Goal: Find specific page/section: Find specific page/section

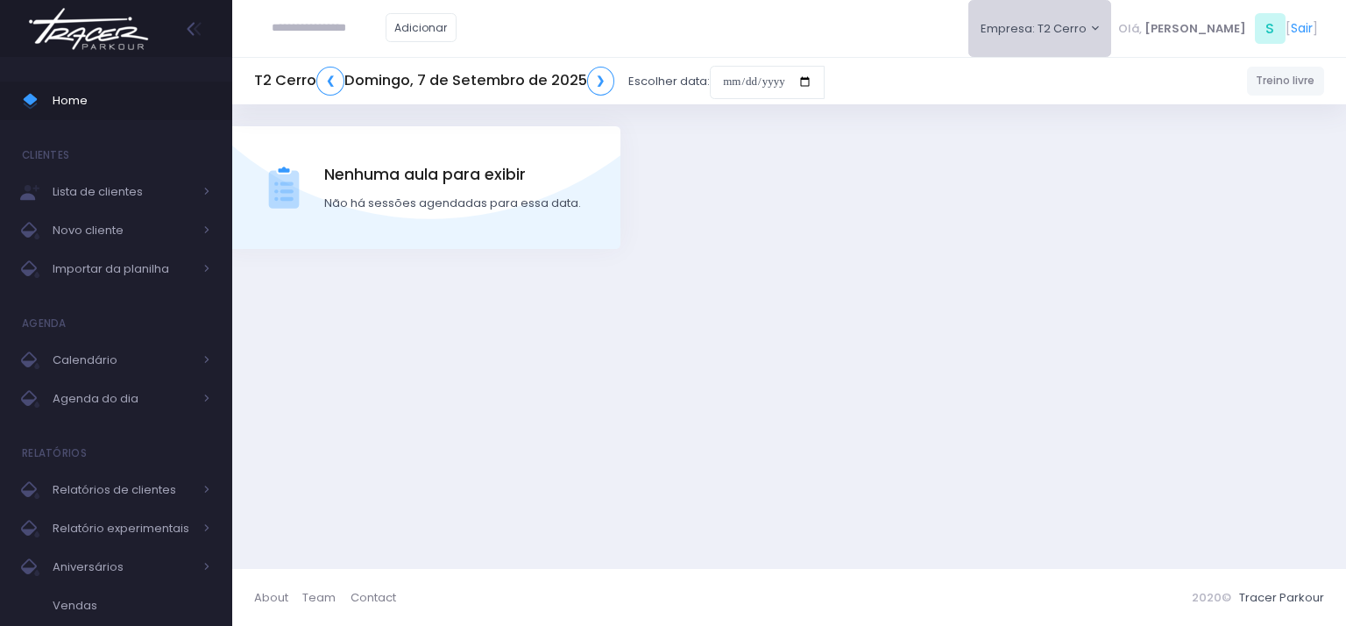
click at [1112, 30] on button "Empresa: T2 Cerro" at bounding box center [1040, 28] width 144 height 57
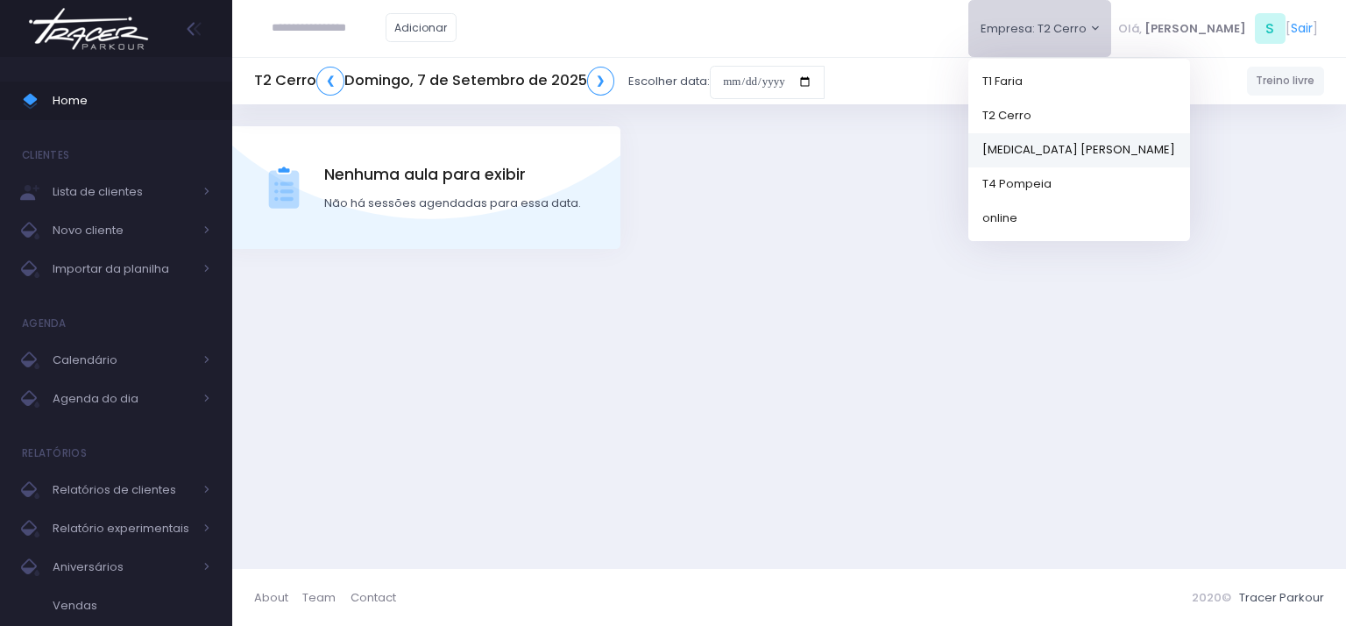
click at [1108, 146] on link "[MEDICAL_DATA] [PERSON_NAME]" at bounding box center [1079, 149] width 222 height 34
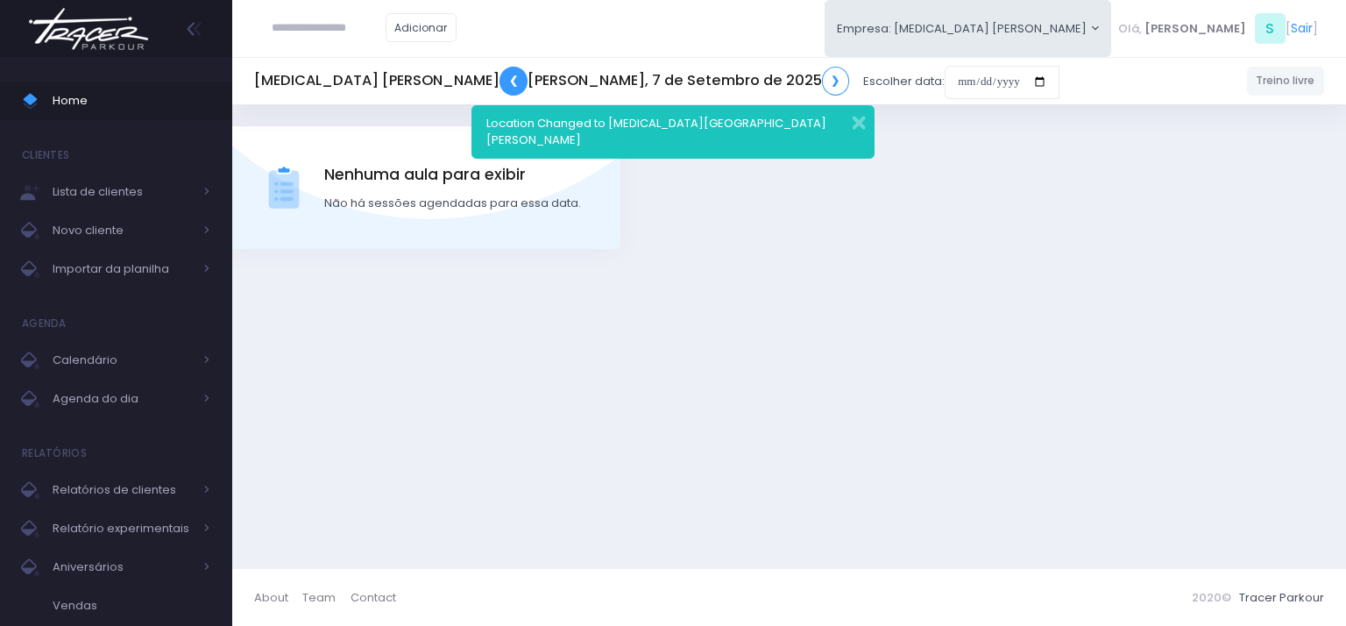
click at [500, 82] on link "❮" at bounding box center [514, 81] width 28 height 29
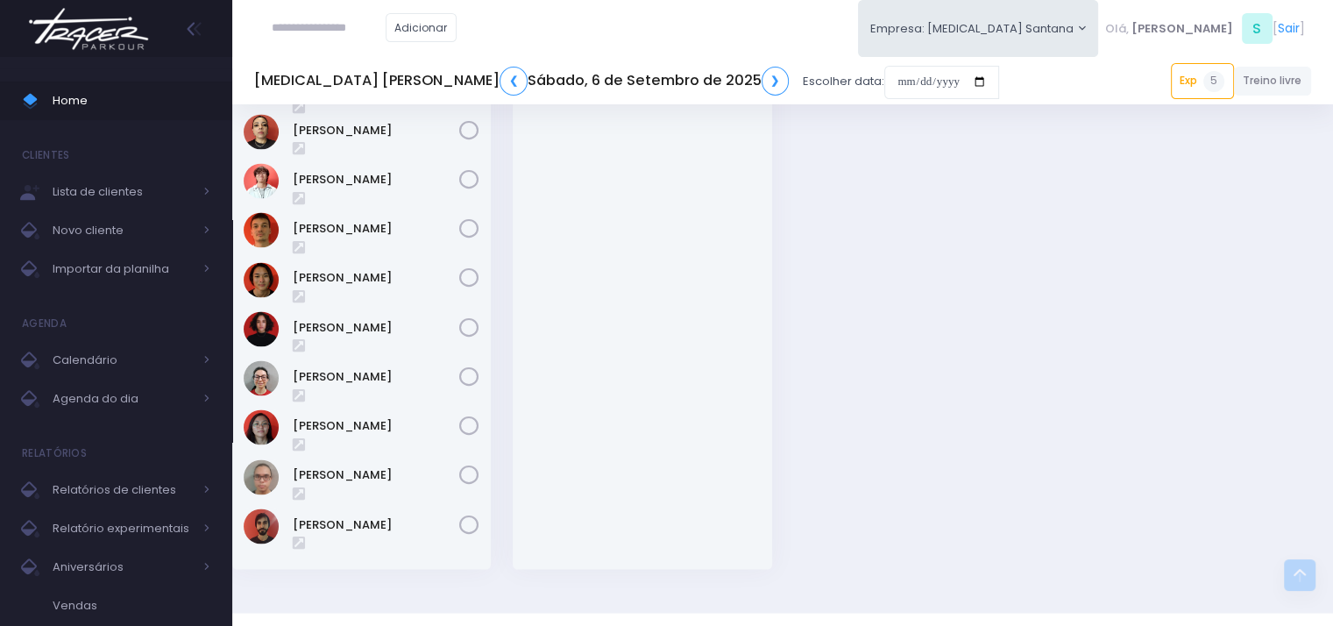
scroll to position [2731, 0]
